Goal: Information Seeking & Learning: Compare options

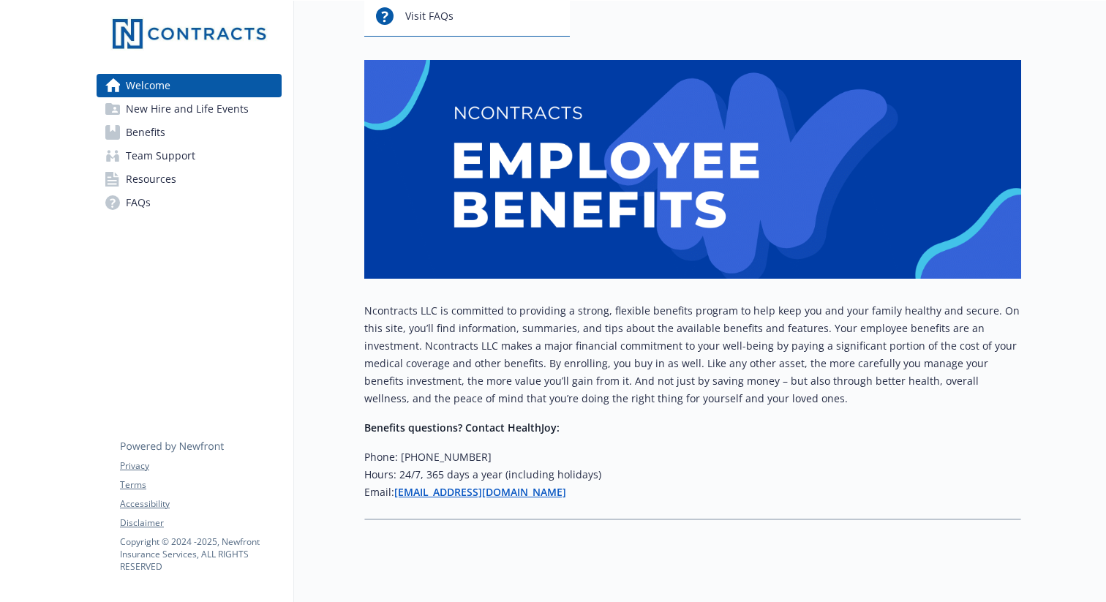
scroll to position [175, 0]
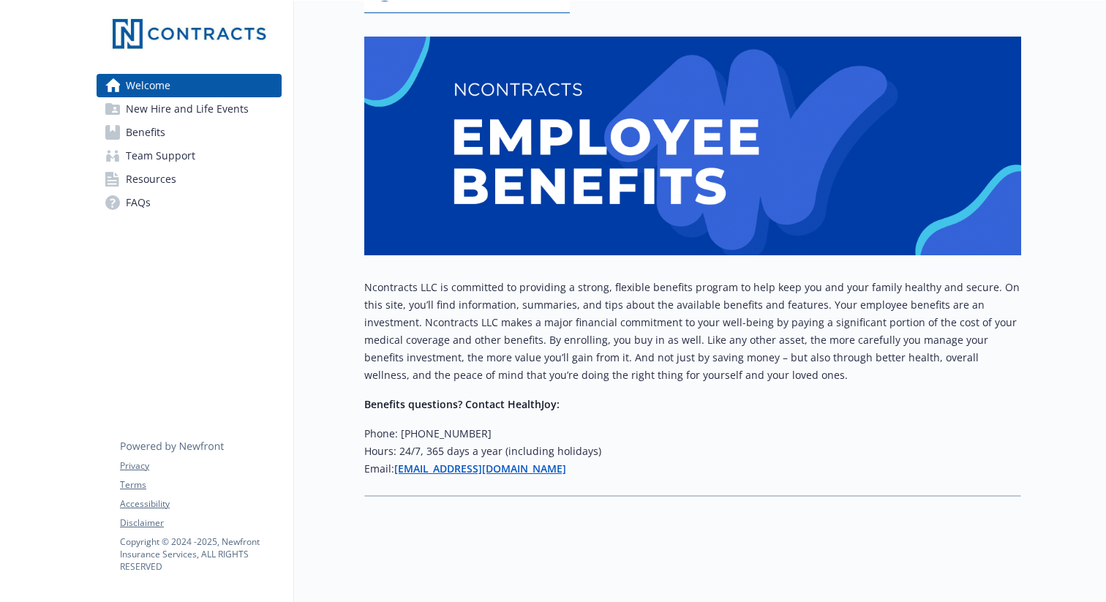
click at [154, 109] on span "New Hire and Life Events" at bounding box center [187, 108] width 123 height 23
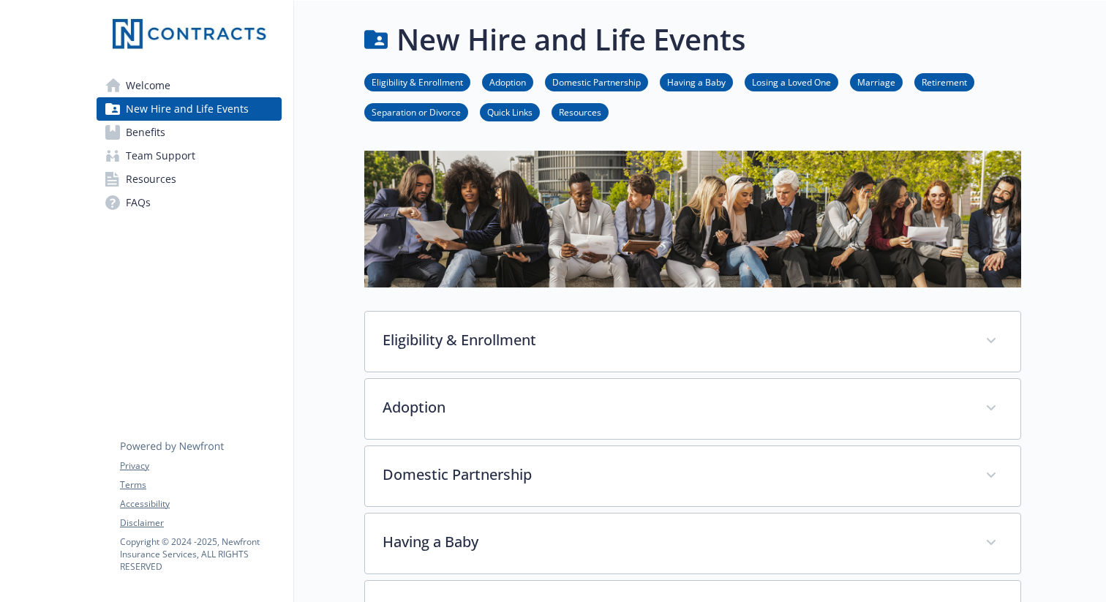
scroll to position [175, 0]
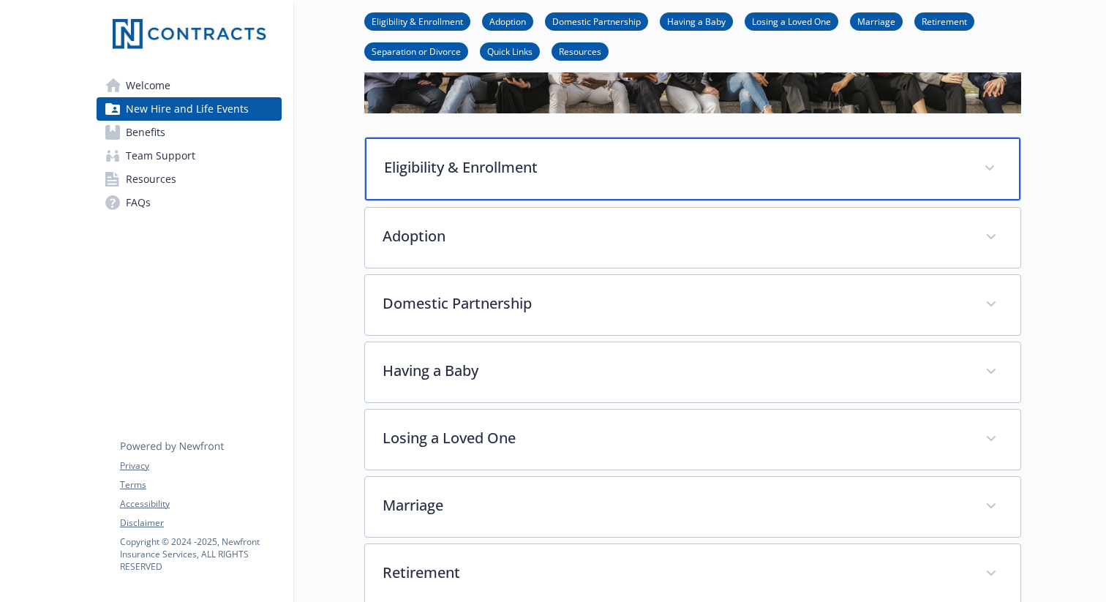
click at [456, 170] on p "Eligibility & Enrollment" at bounding box center [675, 168] width 582 height 22
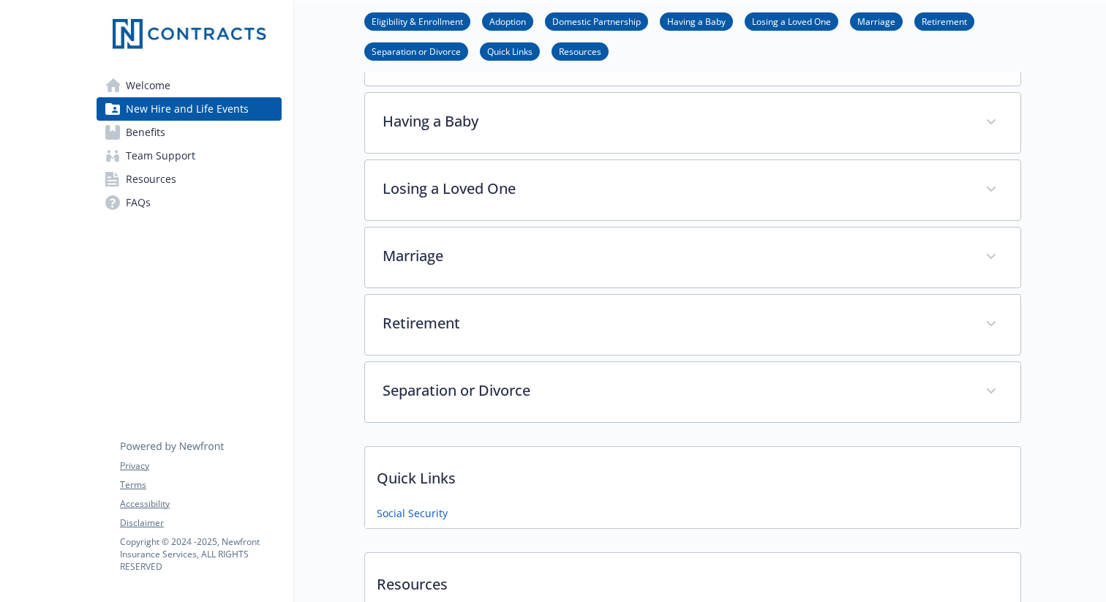
scroll to position [1142, 0]
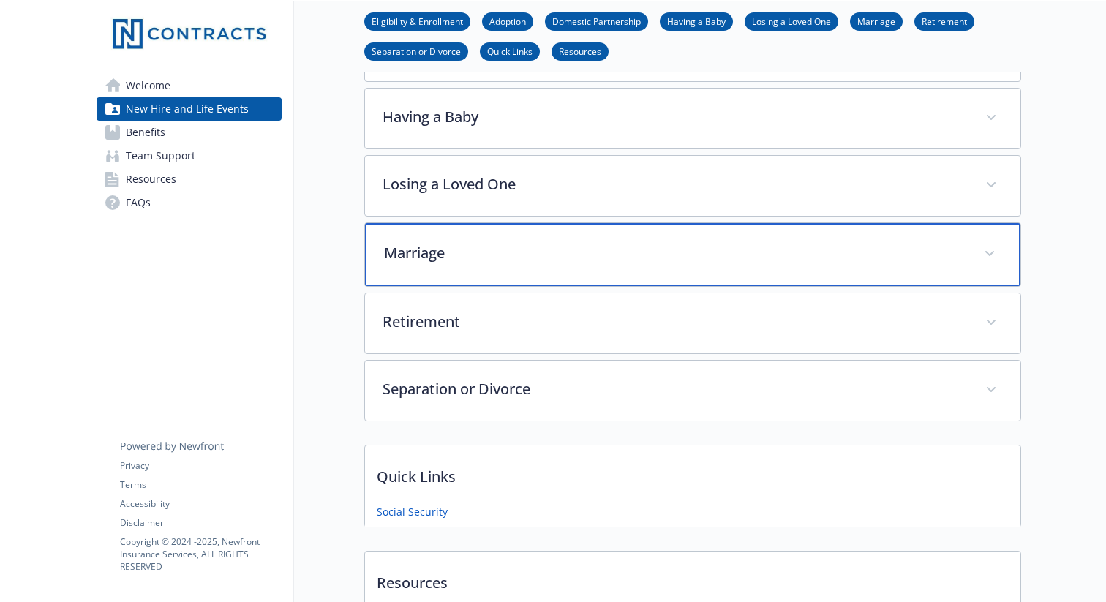
click at [429, 257] on p "Marriage" at bounding box center [675, 253] width 582 height 22
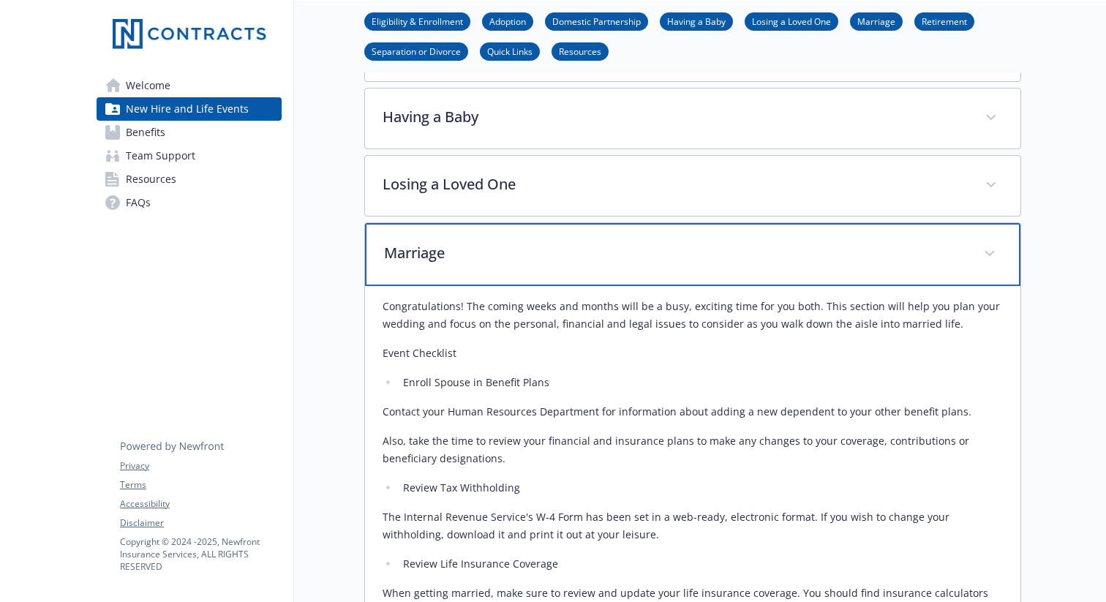
click at [427, 255] on p "Marriage" at bounding box center [675, 253] width 582 height 22
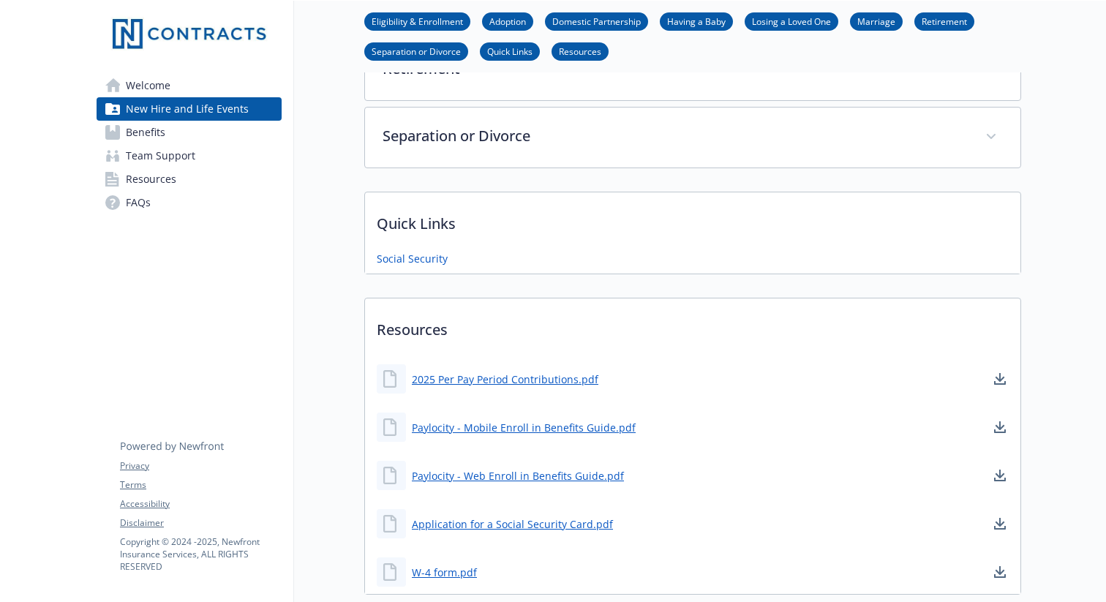
scroll to position [1418, 0]
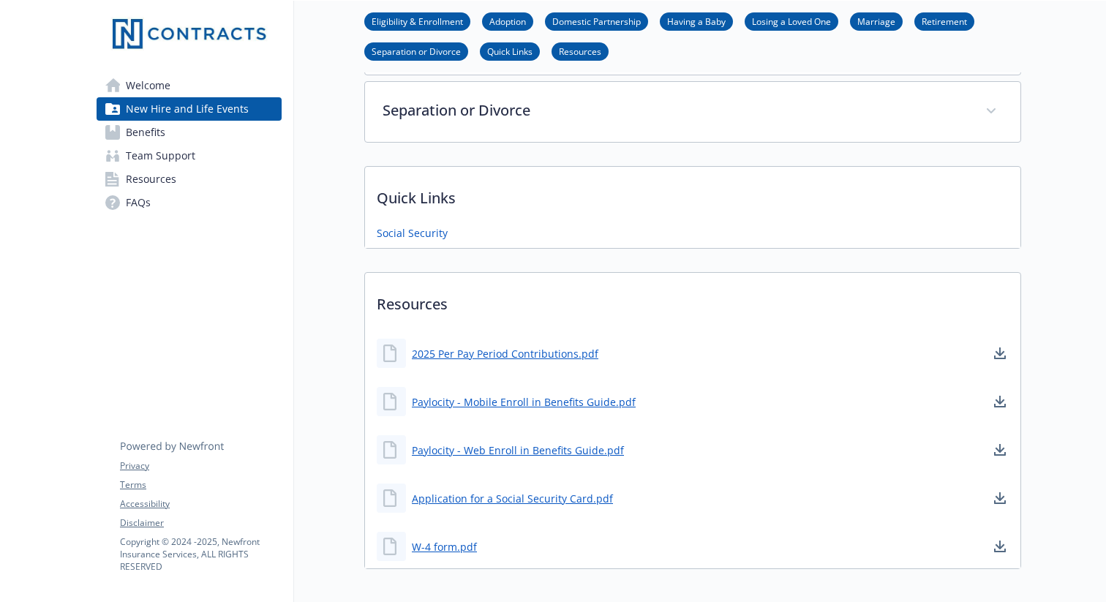
click at [142, 134] on span "Benefits" at bounding box center [145, 132] width 39 height 23
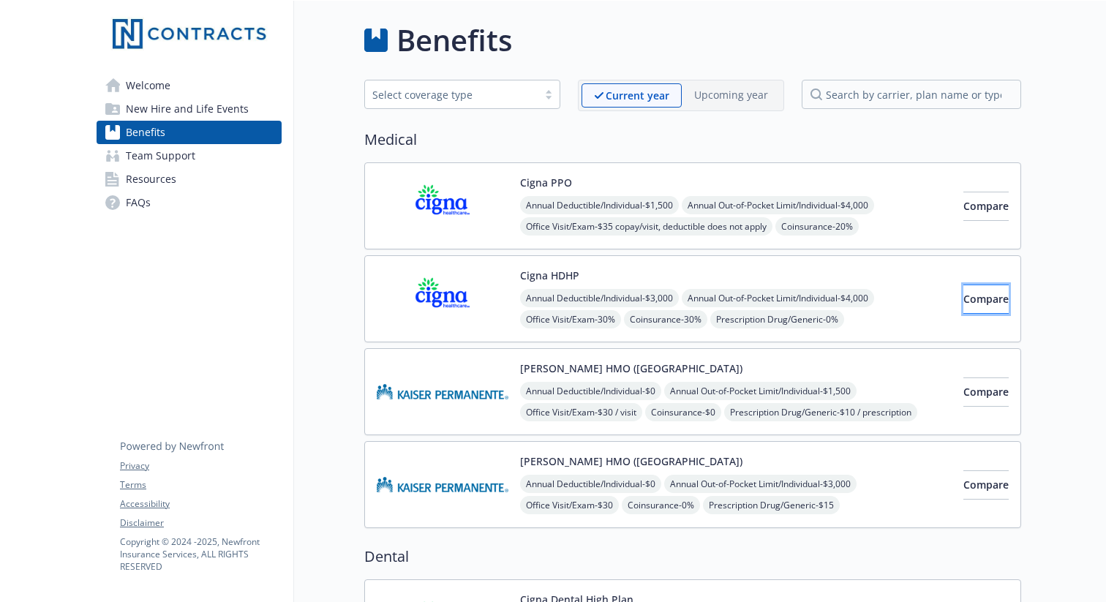
click at [976, 301] on span "Compare" at bounding box center [985, 299] width 45 height 14
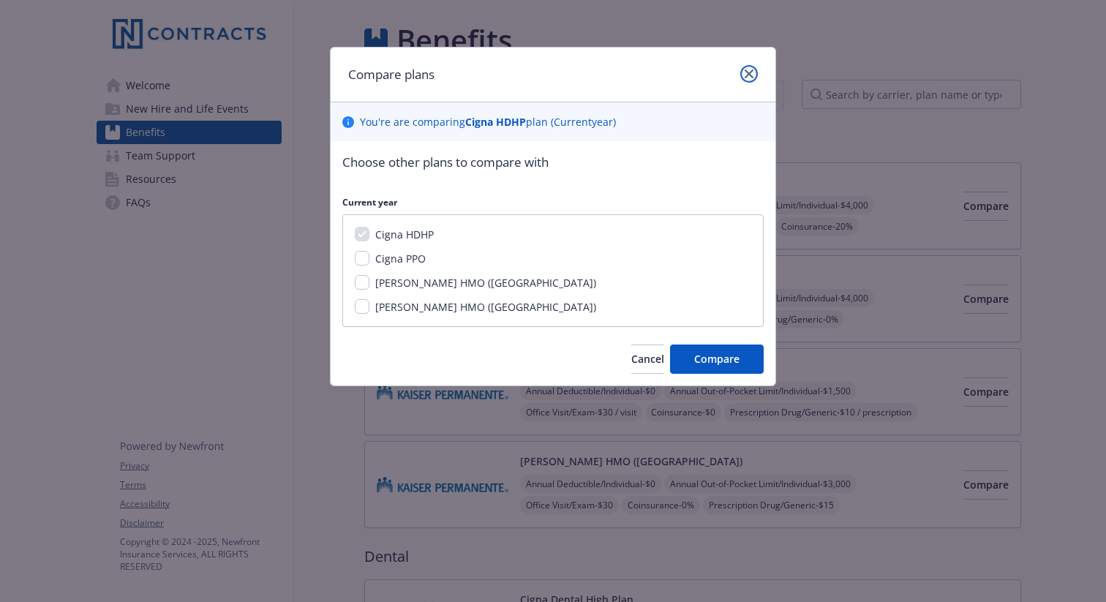
click at [748, 70] on icon "close" at bounding box center [748, 73] width 9 height 9
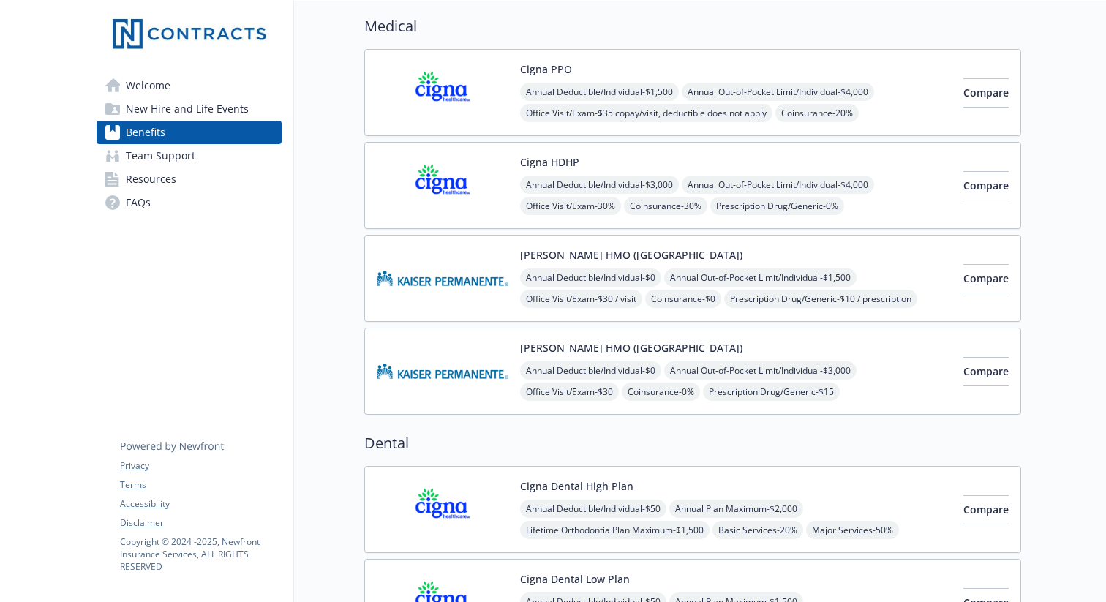
scroll to position [102, 0]
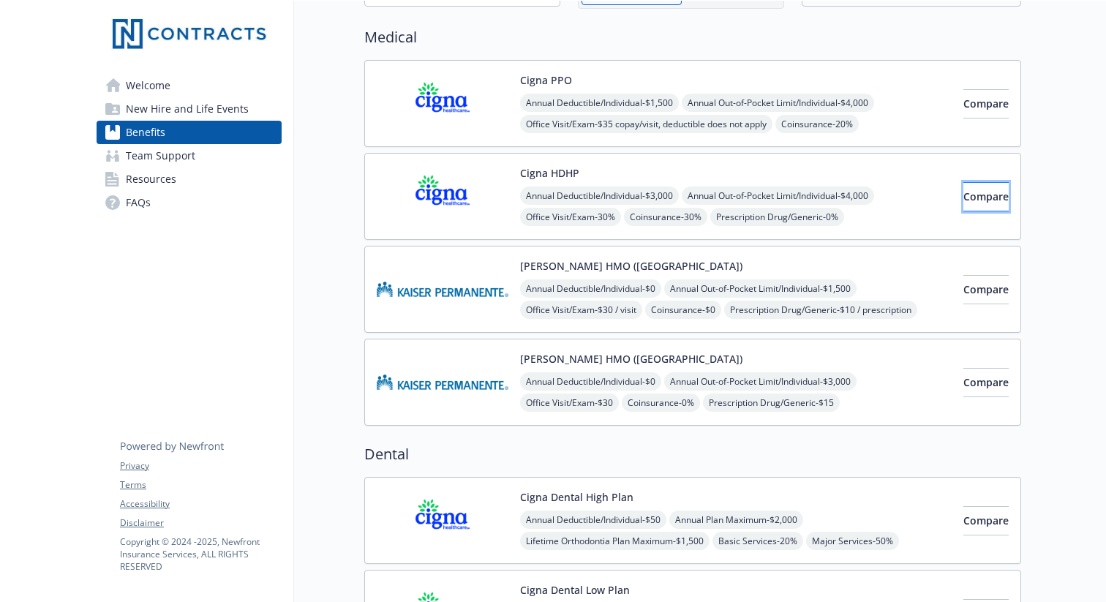
click at [965, 196] on span "Compare" at bounding box center [985, 196] width 45 height 14
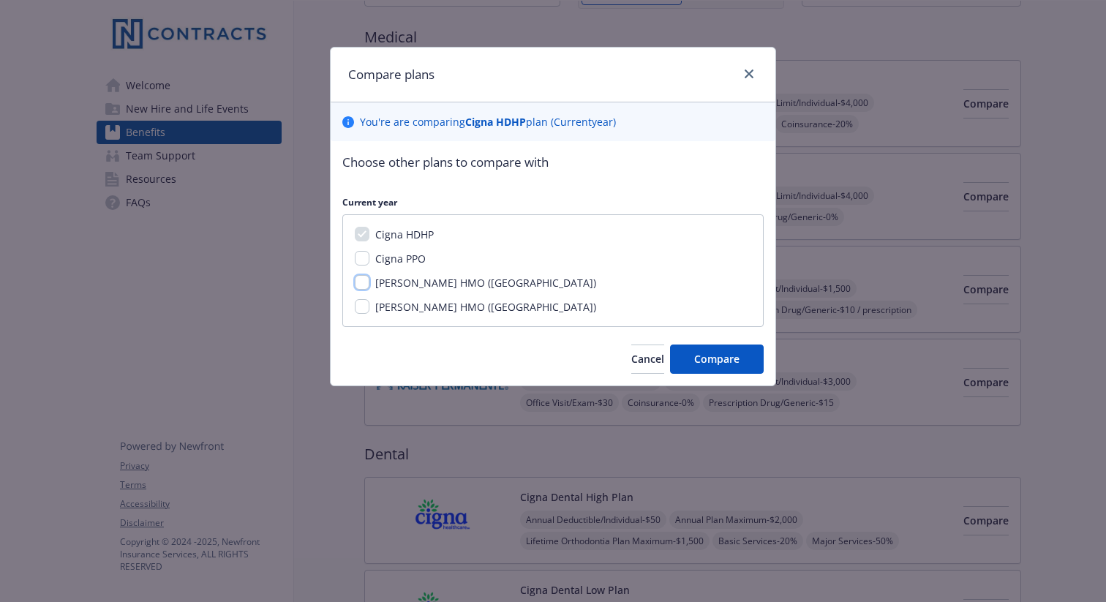
click at [360, 283] on input "[PERSON_NAME] HMO ([GEOGRAPHIC_DATA])" at bounding box center [362, 282] width 15 height 15
checkbox input "true"
click at [361, 254] on input "Cigna PPO" at bounding box center [362, 258] width 15 height 15
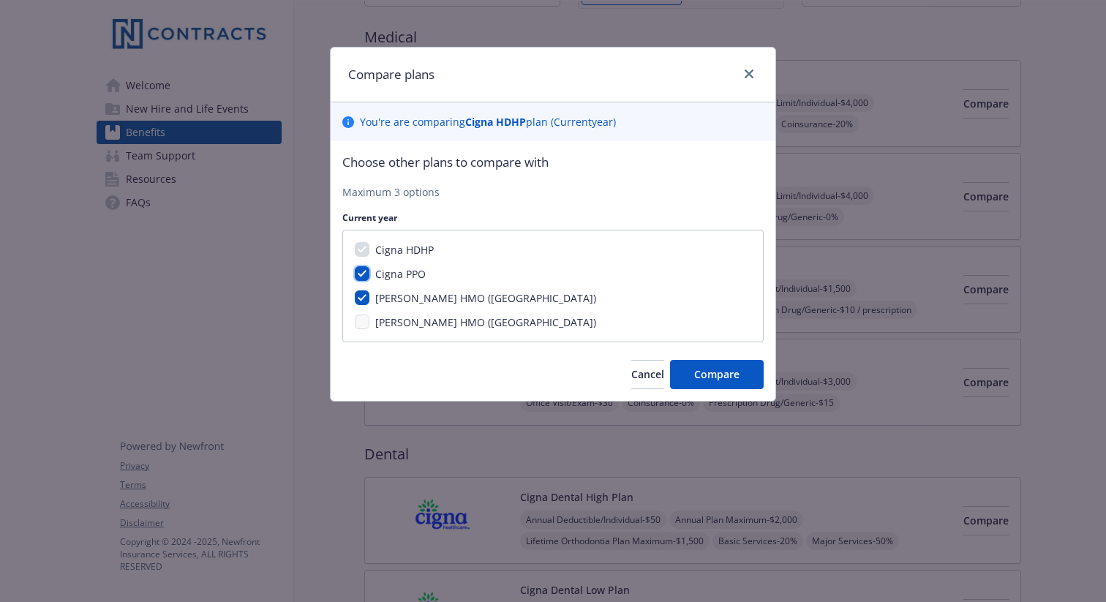
click at [363, 273] on input "Cigna PPO" at bounding box center [362, 273] width 15 height 15
checkbox input "false"
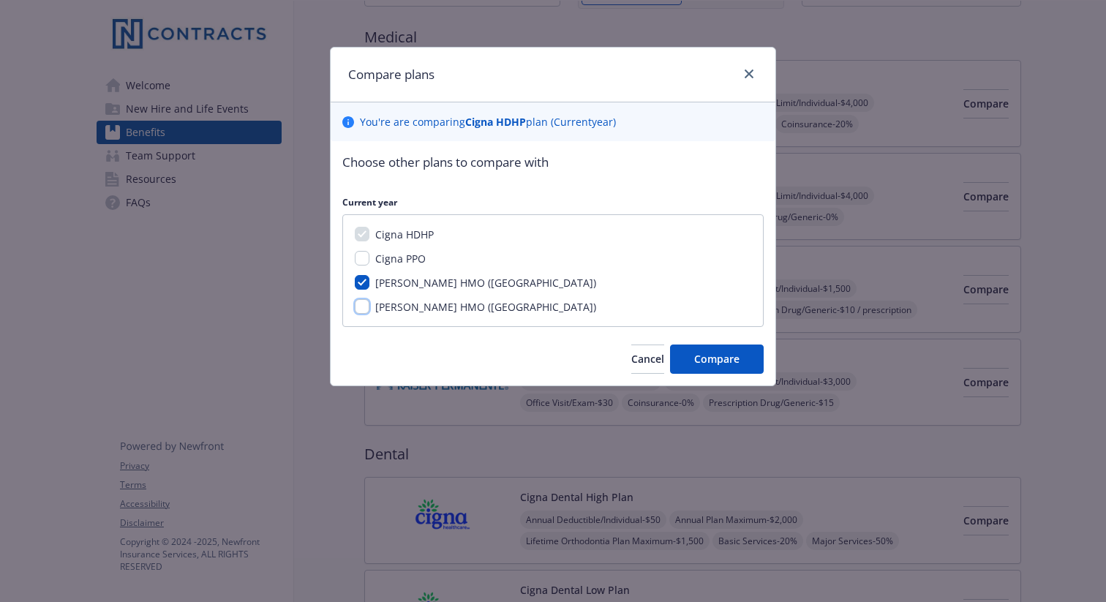
click at [355, 306] on input "[PERSON_NAME] HMO ([GEOGRAPHIC_DATA])" at bounding box center [362, 306] width 15 height 15
checkbox input "true"
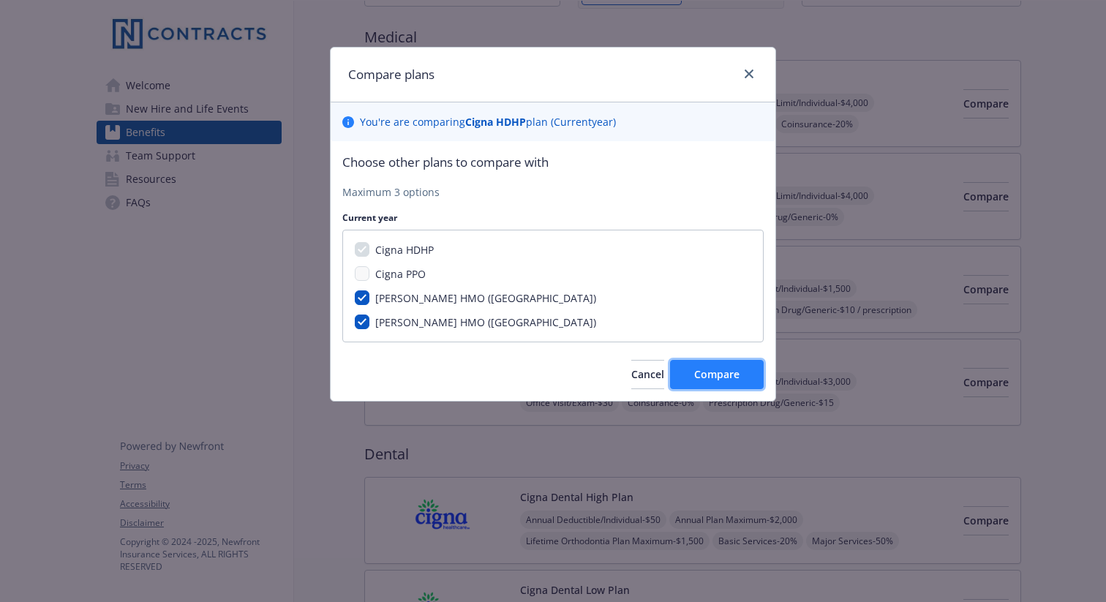
click at [730, 379] on span "Compare" at bounding box center [716, 374] width 45 height 14
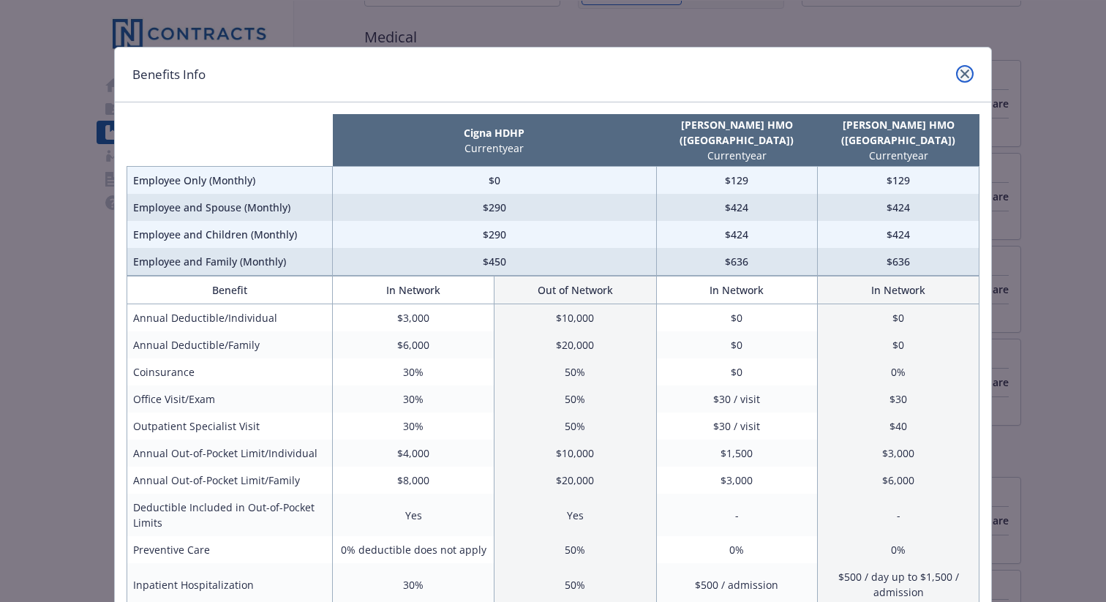
click at [963, 75] on icon "close" at bounding box center [964, 73] width 9 height 9
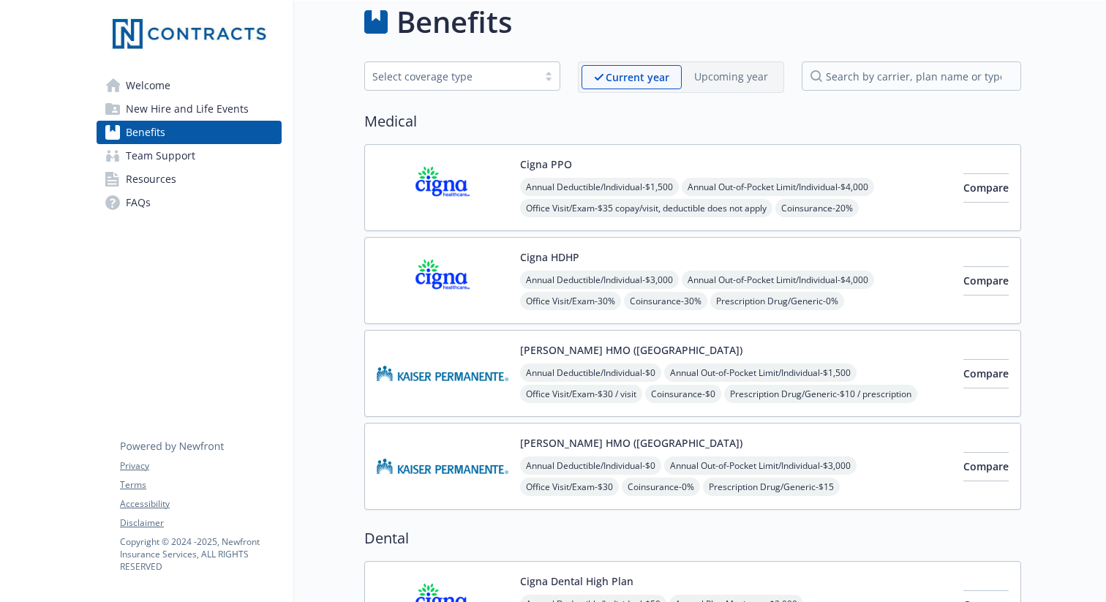
scroll to position [0, 0]
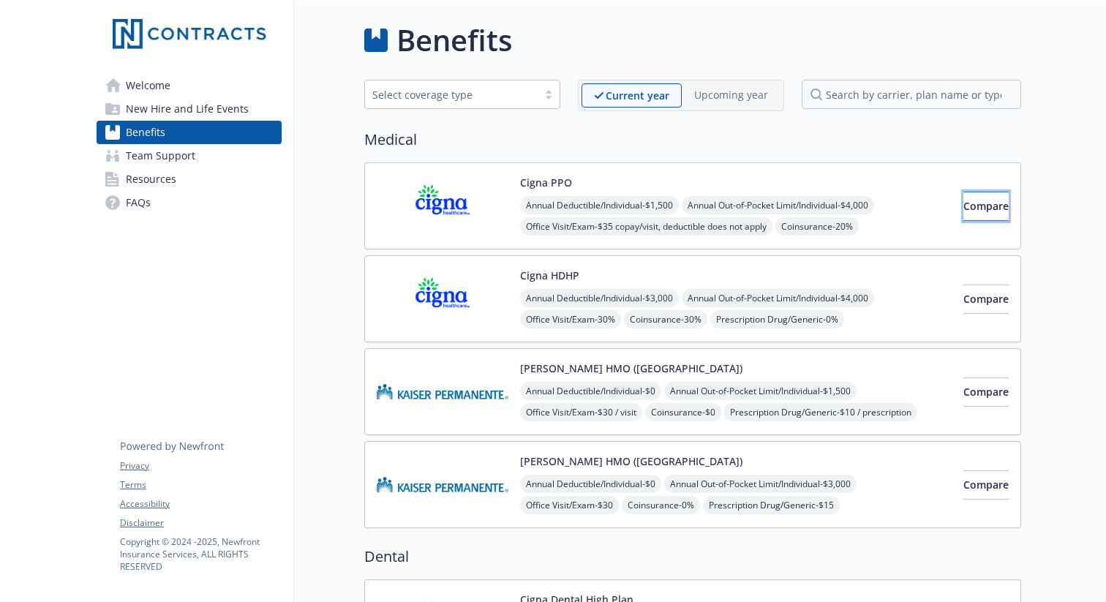
click at [963, 219] on button "Compare" at bounding box center [985, 206] width 45 height 29
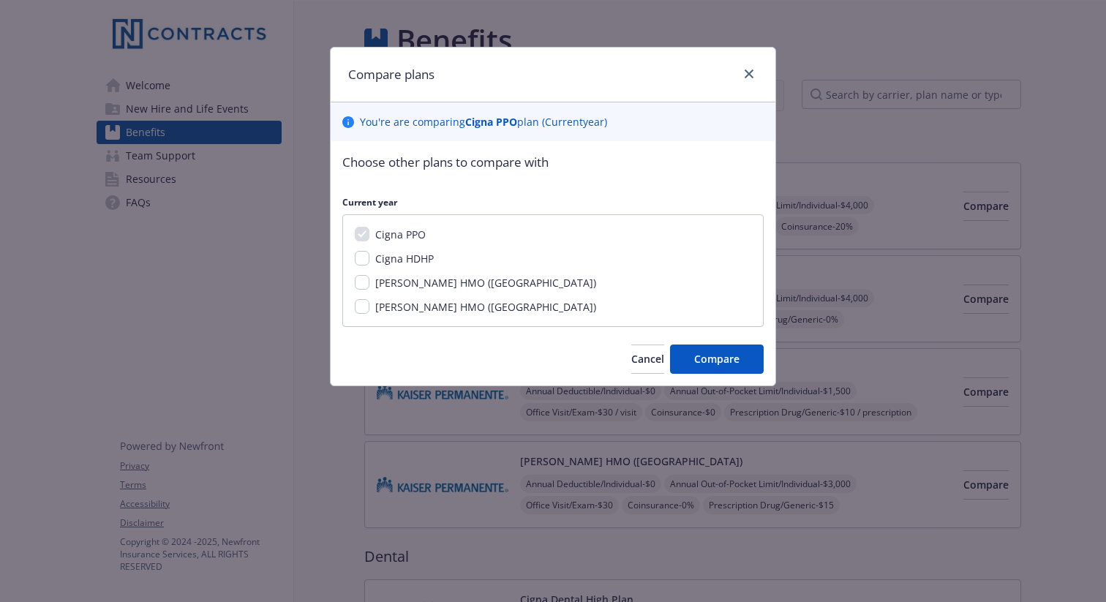
click at [369, 263] on div "Cigna HDHP" at bounding box center [402, 258] width 67 height 15
click at [363, 260] on input "Cigna HDHP" at bounding box center [362, 258] width 15 height 15
checkbox input "true"
click at [686, 360] on button "Compare" at bounding box center [717, 358] width 94 height 29
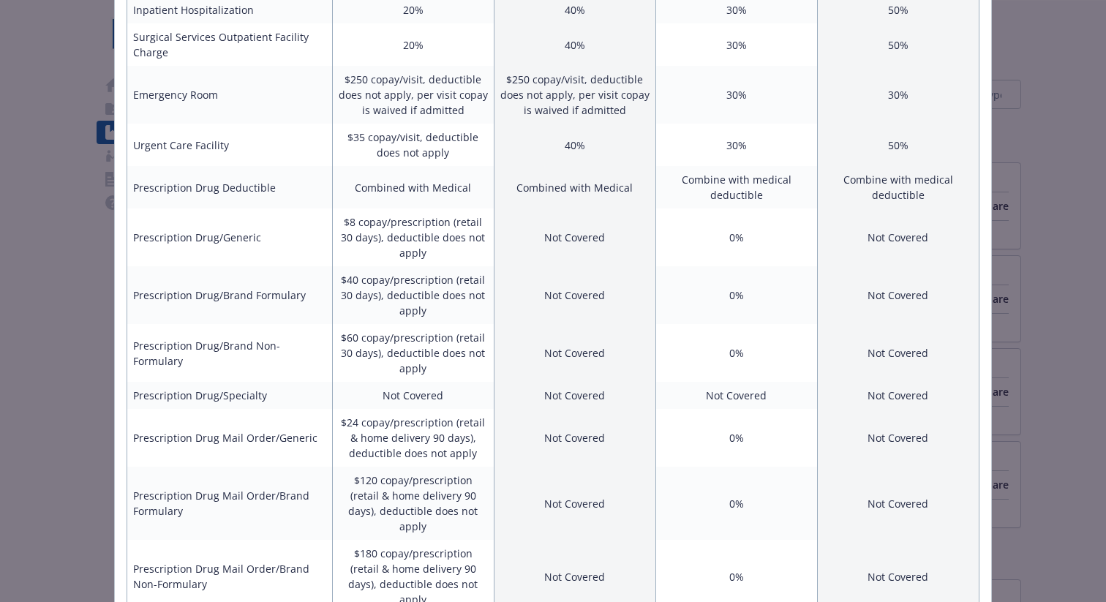
scroll to position [608, 0]
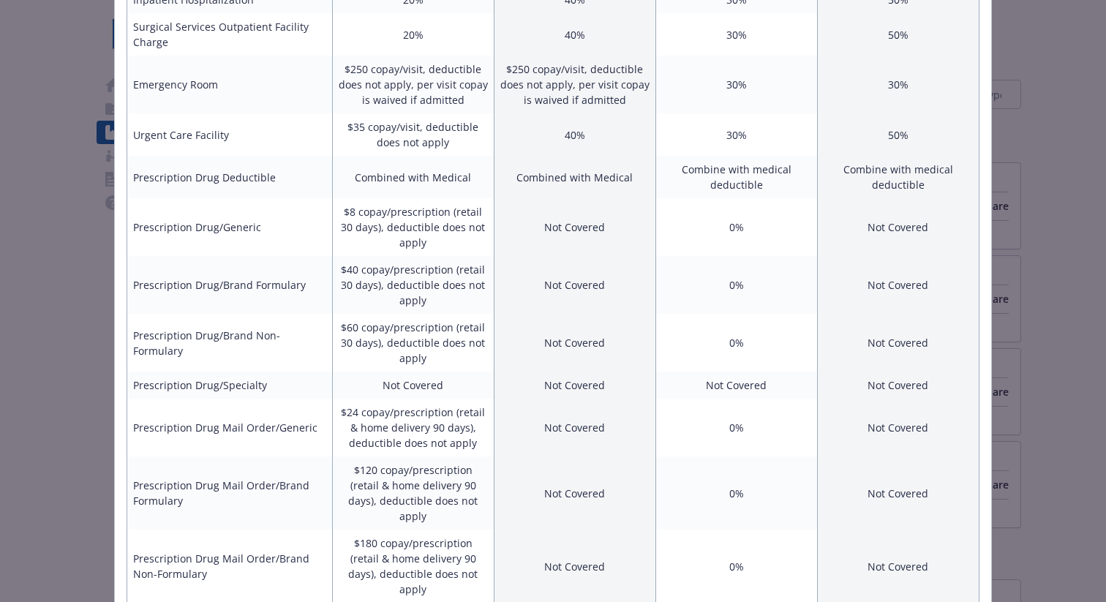
click at [20, 113] on div "Benefits Info Cigna PPO Current year Cigna HDHP Current year Employee Only (Mon…" at bounding box center [553, 301] width 1106 height 602
